Goal: Transaction & Acquisition: Purchase product/service

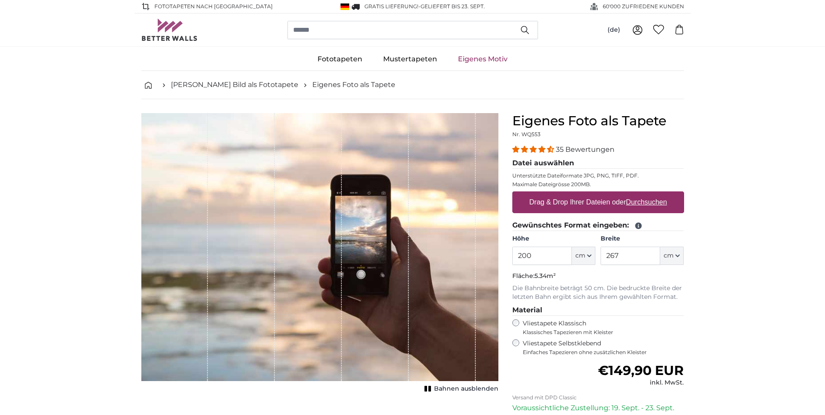
click at [575, 202] on label "Drag & Drop Ihrer Dateien oder Durchsuchen" at bounding box center [598, 202] width 145 height 17
click at [575, 194] on input "Drag & Drop Ihrer Dateien oder Durchsuchen" at bounding box center [599, 192] width 172 height 3
type input "**********"
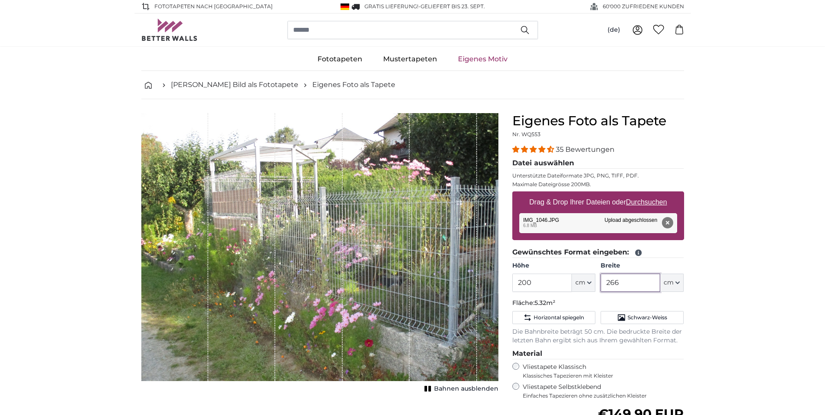
click at [624, 285] on input "266" at bounding box center [631, 283] width 60 height 18
drag, startPoint x: 624, startPoint y: 285, endPoint x: 618, endPoint y: 285, distance: 5.2
click at [618, 285] on input "266" at bounding box center [631, 283] width 60 height 18
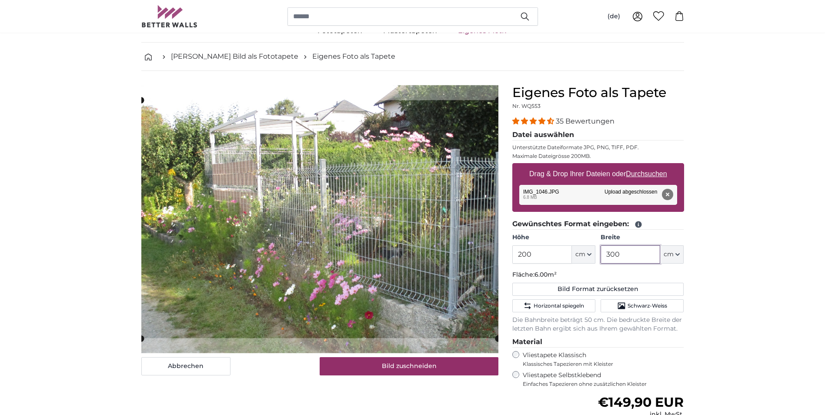
scroll to position [44, 0]
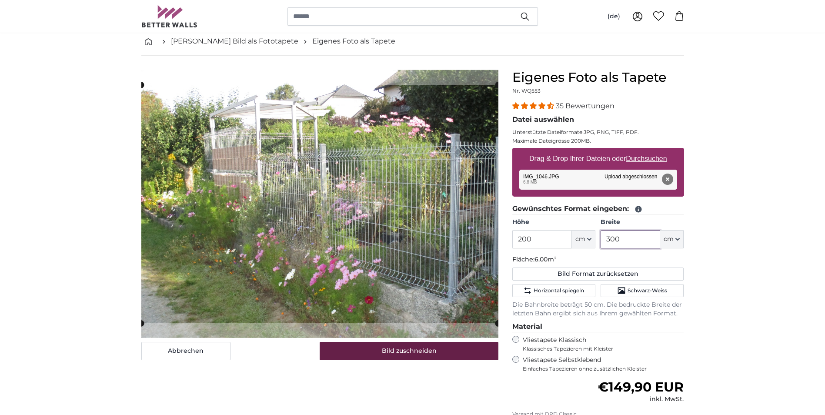
type input "300"
click at [386, 350] on button "Bild zuschneiden" at bounding box center [409, 351] width 179 height 18
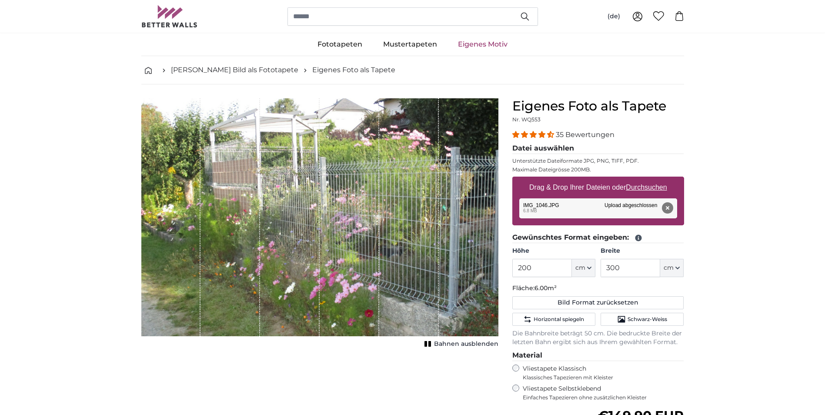
scroll to position [0, 0]
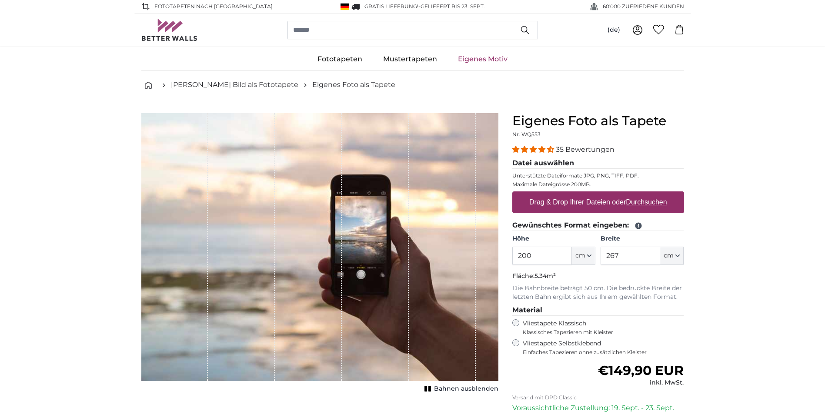
click at [581, 203] on label "Drag & Drop Ihrer Dateien oder Durchsuchen" at bounding box center [598, 202] width 145 height 17
click at [581, 194] on input "Drag & Drop Ihrer Dateien oder Durchsuchen" at bounding box center [599, 192] width 172 height 3
type input "**********"
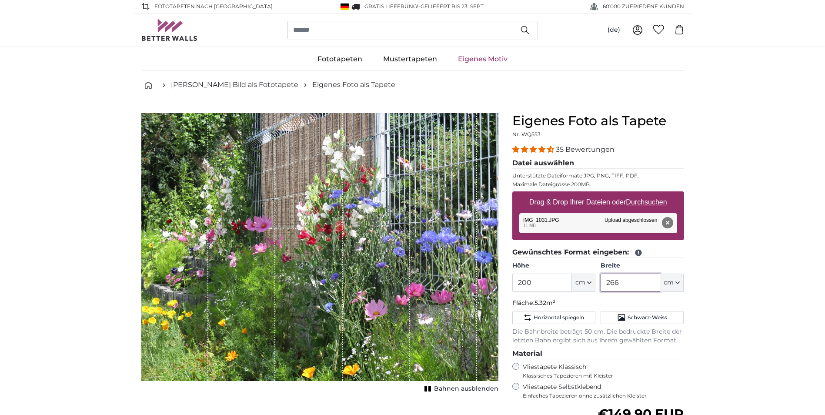
click at [630, 285] on input "266" at bounding box center [631, 283] width 60 height 18
drag, startPoint x: 630, startPoint y: 285, endPoint x: 603, endPoint y: 288, distance: 27.1
click at [603, 288] on input "266" at bounding box center [631, 283] width 60 height 18
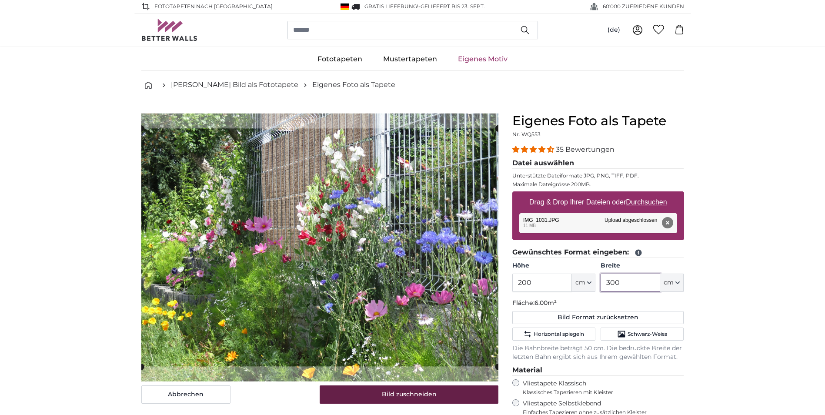
type input "300"
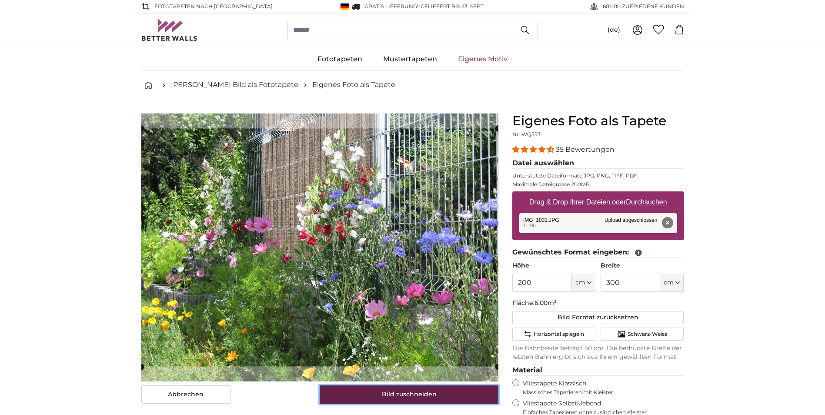
click at [396, 396] on button "Bild zuschneiden" at bounding box center [409, 395] width 179 height 18
click at [396, 396] on div "Abbrechen Bild zuschneiden Bahnen ausblenden" at bounding box center [319, 339] width 371 height 452
